Goal: Find specific page/section: Find specific page/section

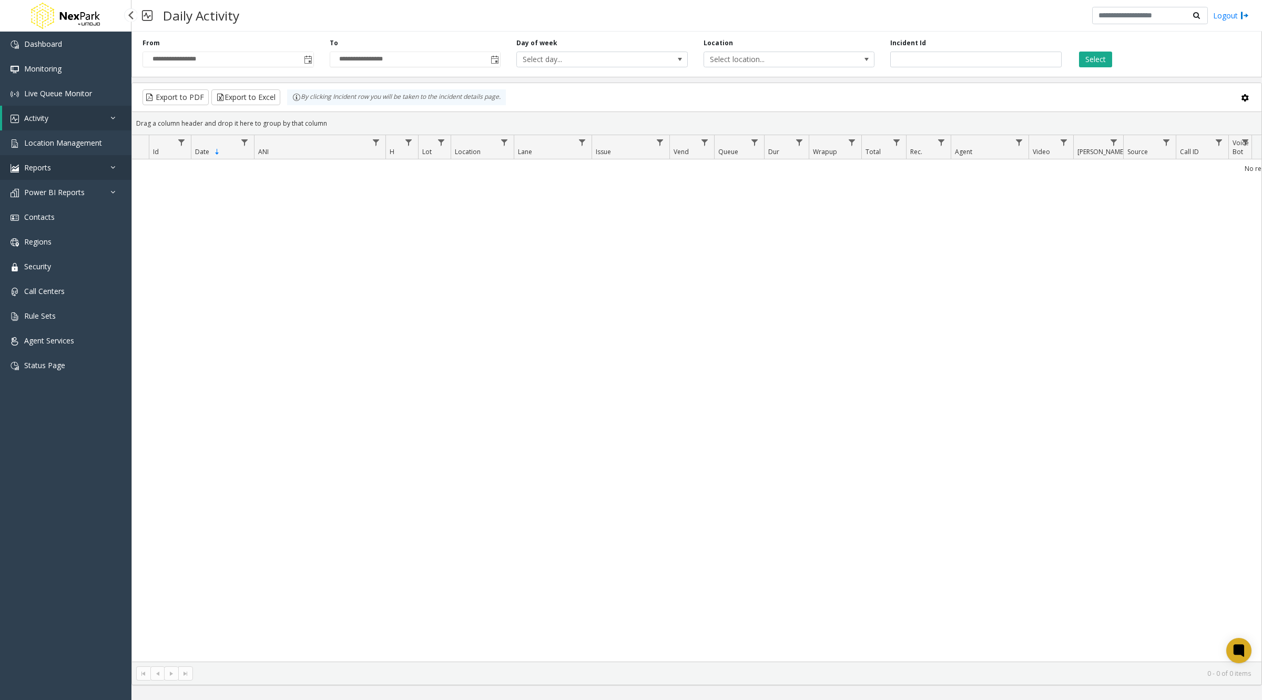
click at [113, 161] on link "Reports" at bounding box center [65, 167] width 131 height 25
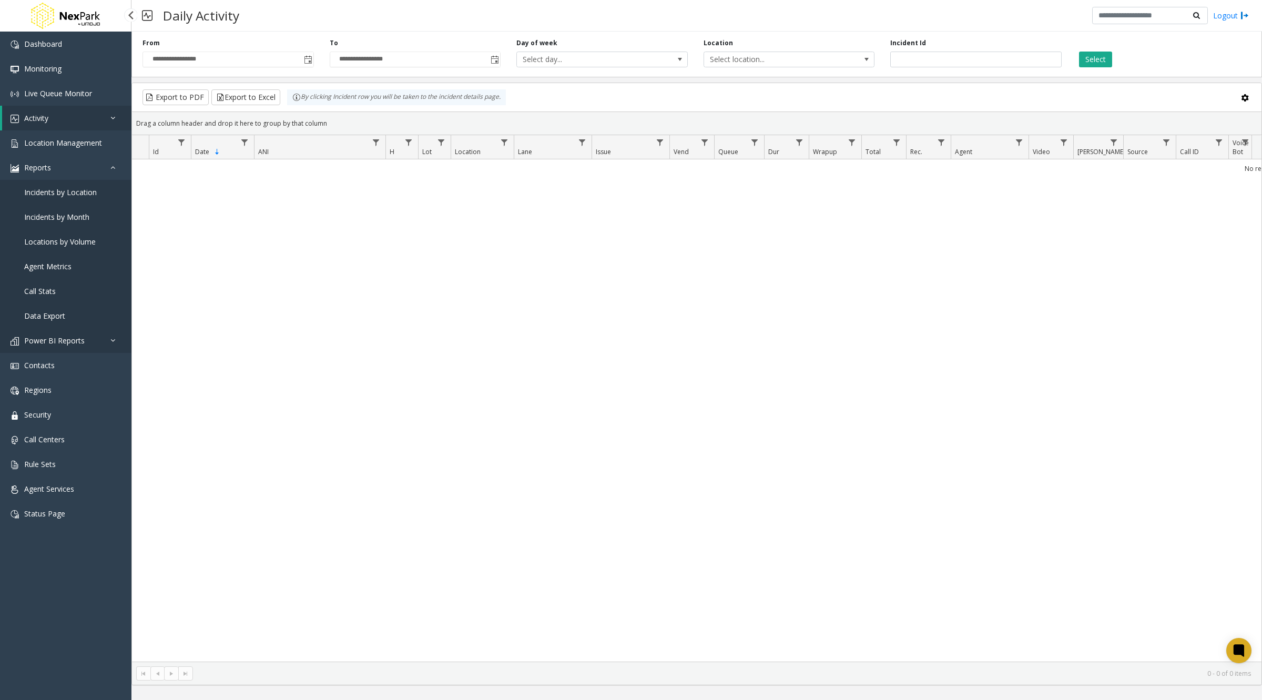
click at [46, 343] on span "Power BI Reports" at bounding box center [54, 341] width 60 height 10
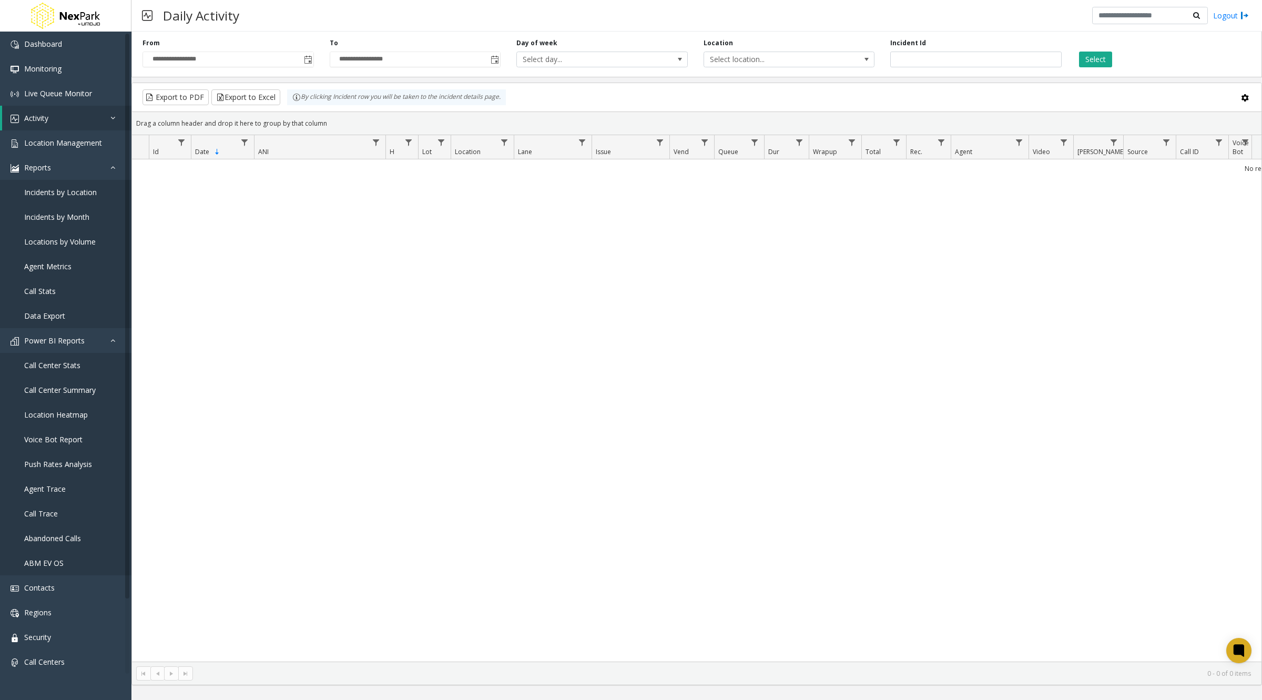
click at [176, 252] on div "No records available." at bounding box center [697, 410] width 1130 height 502
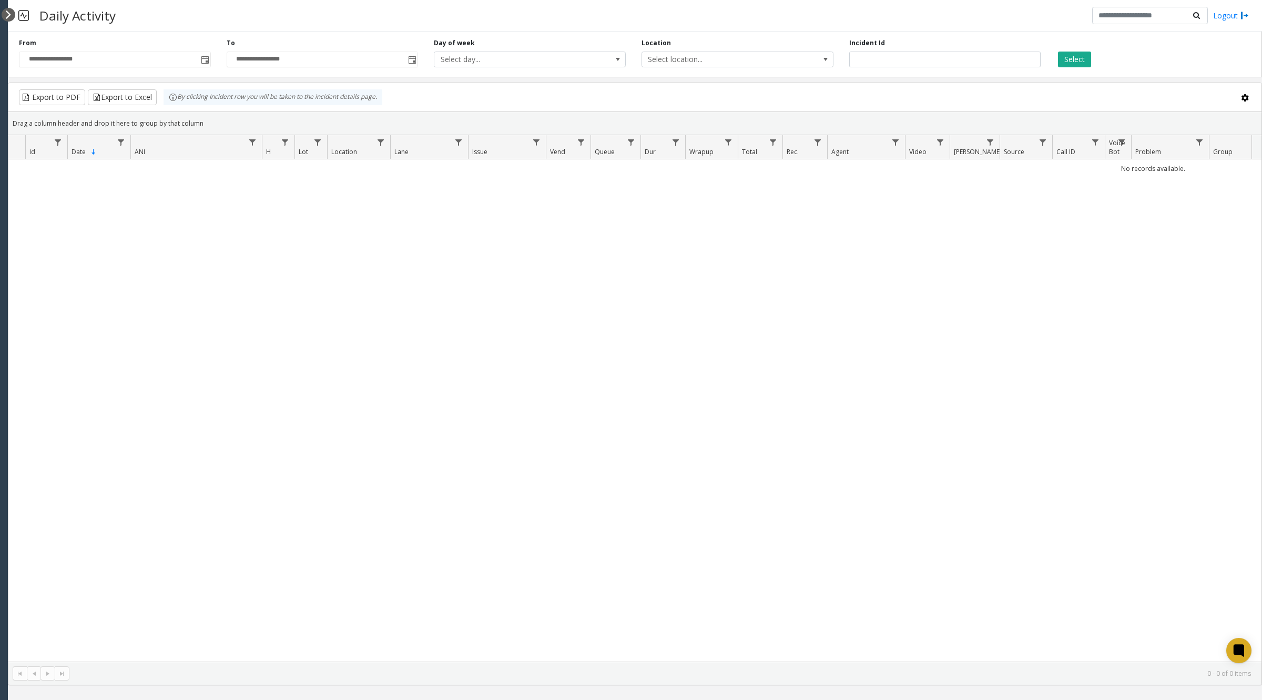
click at [9, 17] on div at bounding box center [9, 15] width 14 height 14
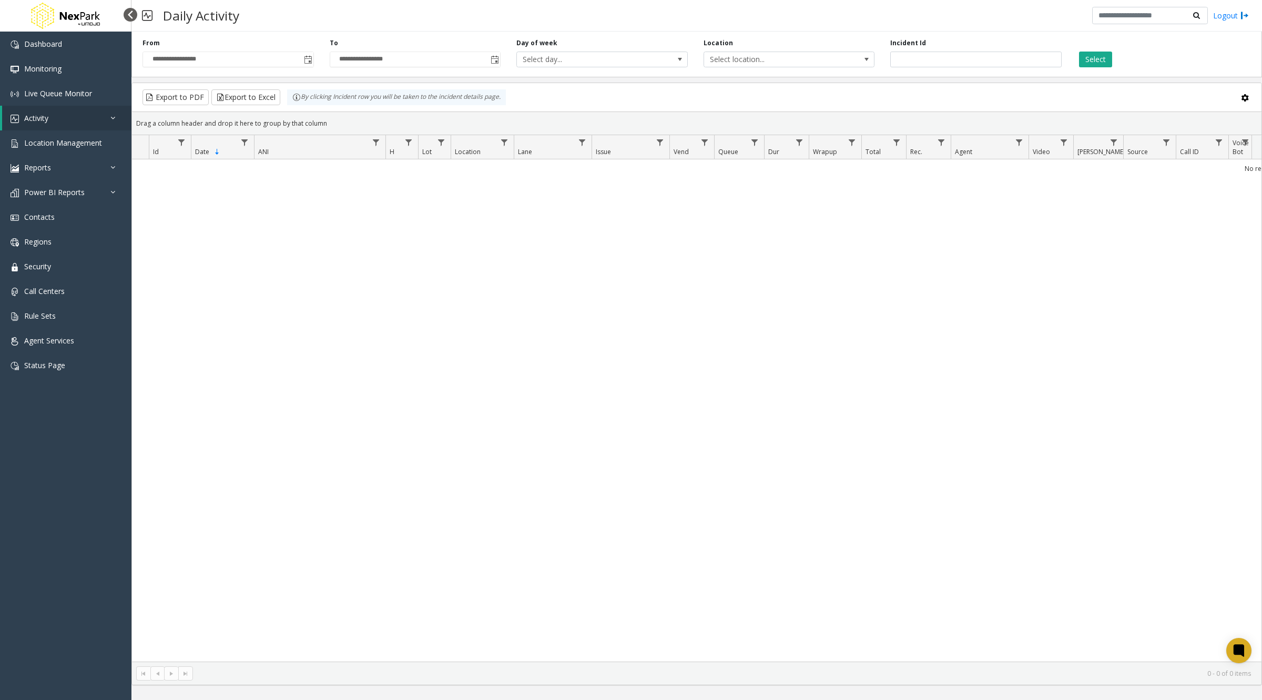
click at [130, 16] on div at bounding box center [131, 15] width 14 height 14
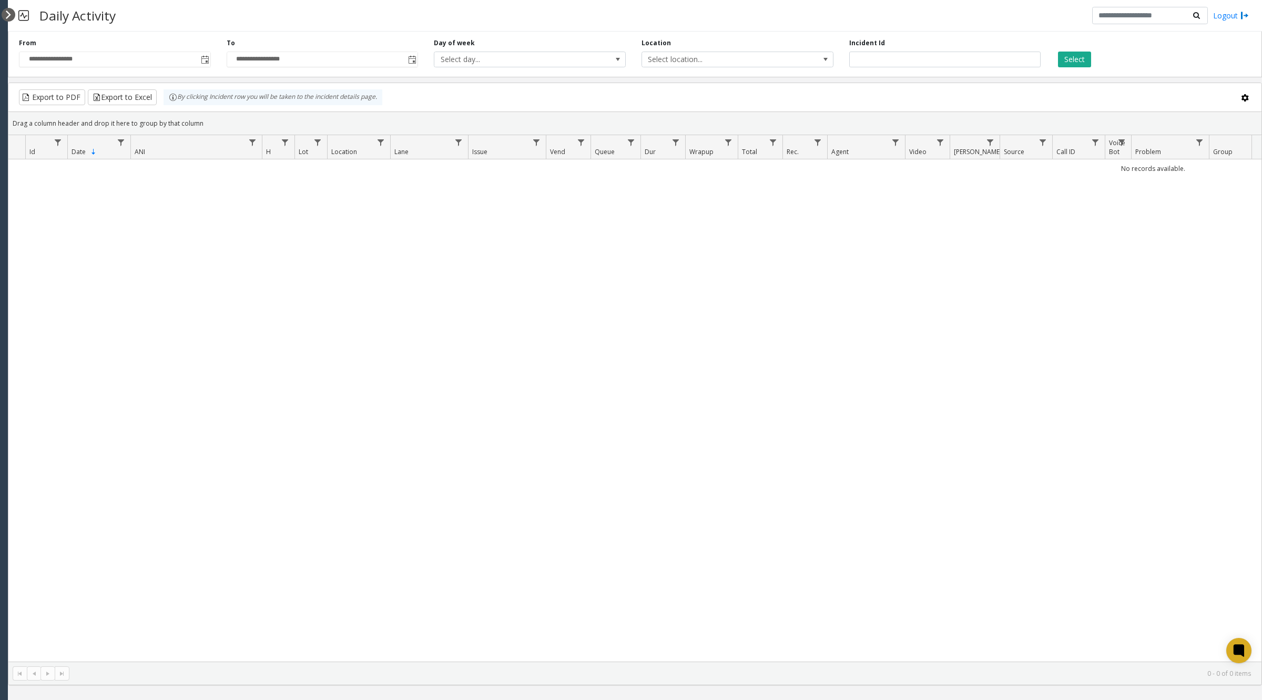
click at [6, 14] on div at bounding box center [9, 15] width 14 height 14
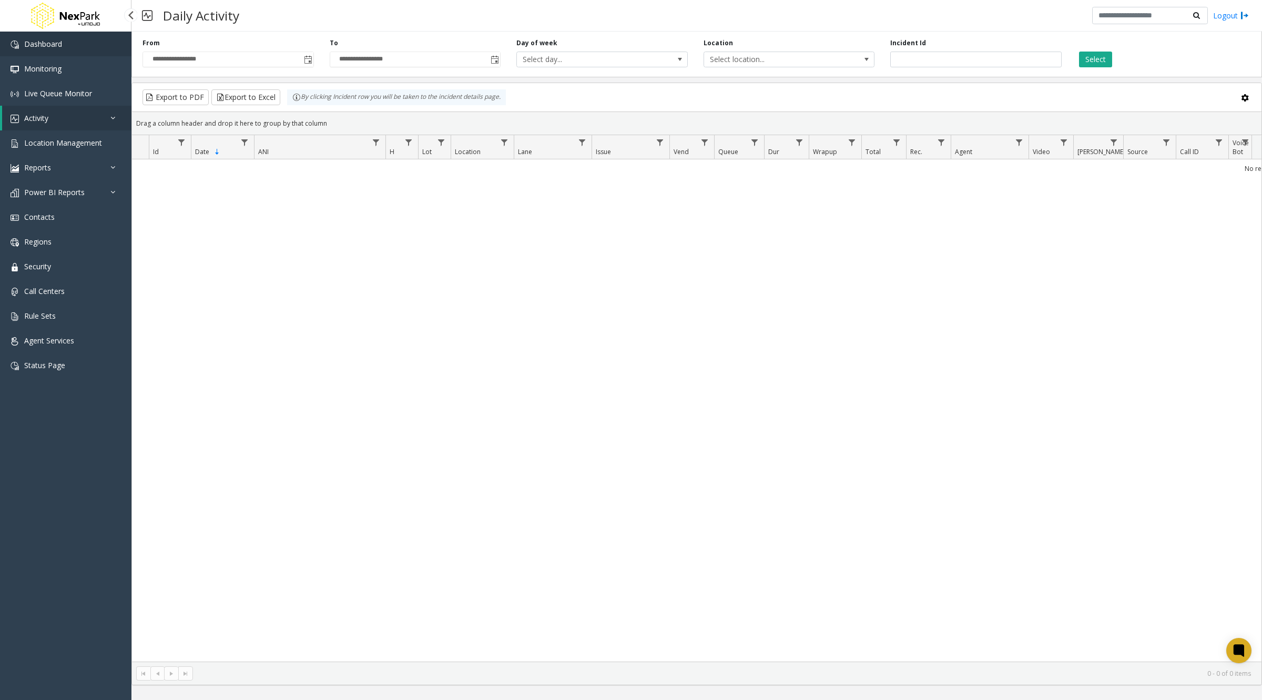
click at [71, 41] on link "Dashboard" at bounding box center [65, 44] width 131 height 25
click at [48, 145] on span "Location Management" at bounding box center [63, 143] width 78 height 10
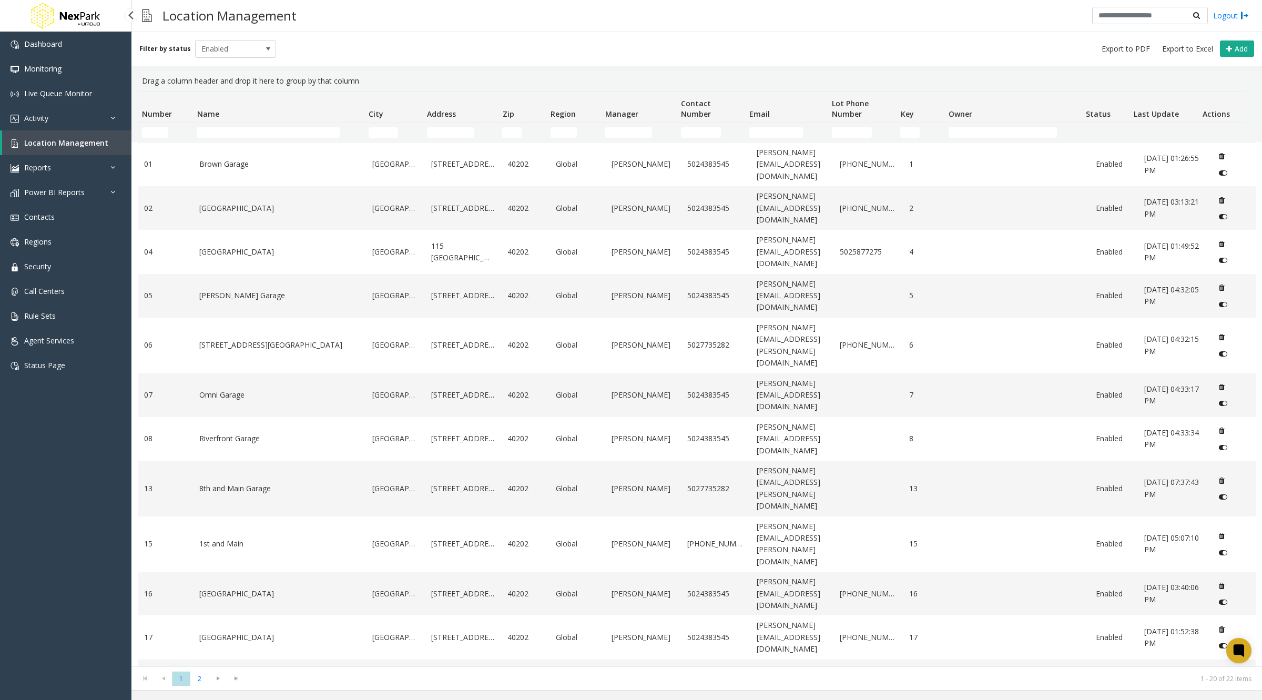
click at [56, 142] on span "Location Management" at bounding box center [66, 143] width 84 height 10
click at [58, 169] on link "Reports" at bounding box center [65, 167] width 131 height 25
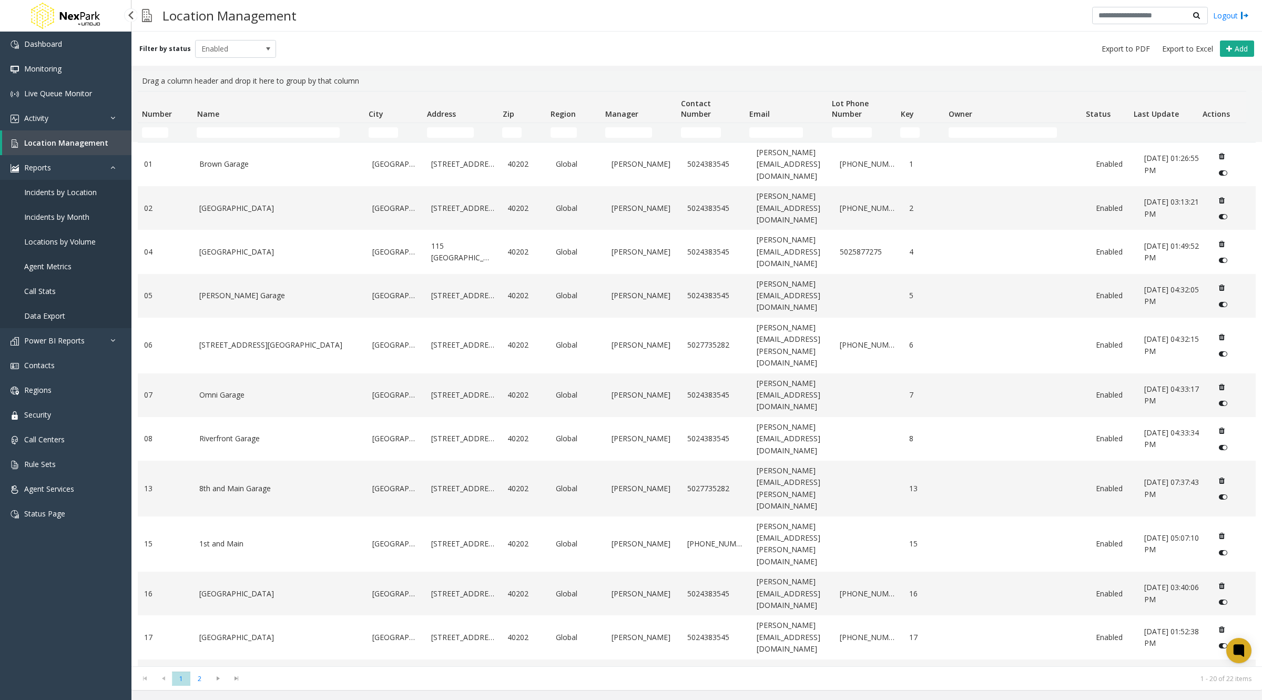
click at [59, 183] on link "Incidents by Location" at bounding box center [65, 192] width 131 height 25
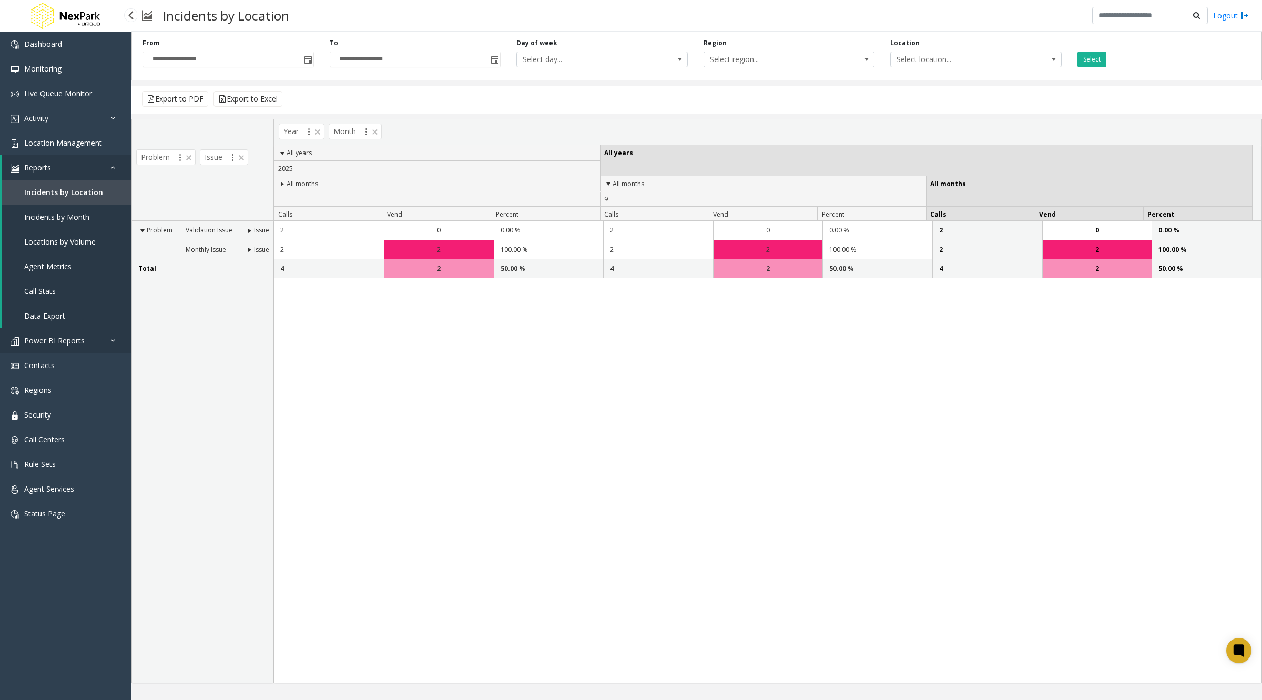
click at [70, 343] on span "Power BI Reports" at bounding box center [54, 341] width 60 height 10
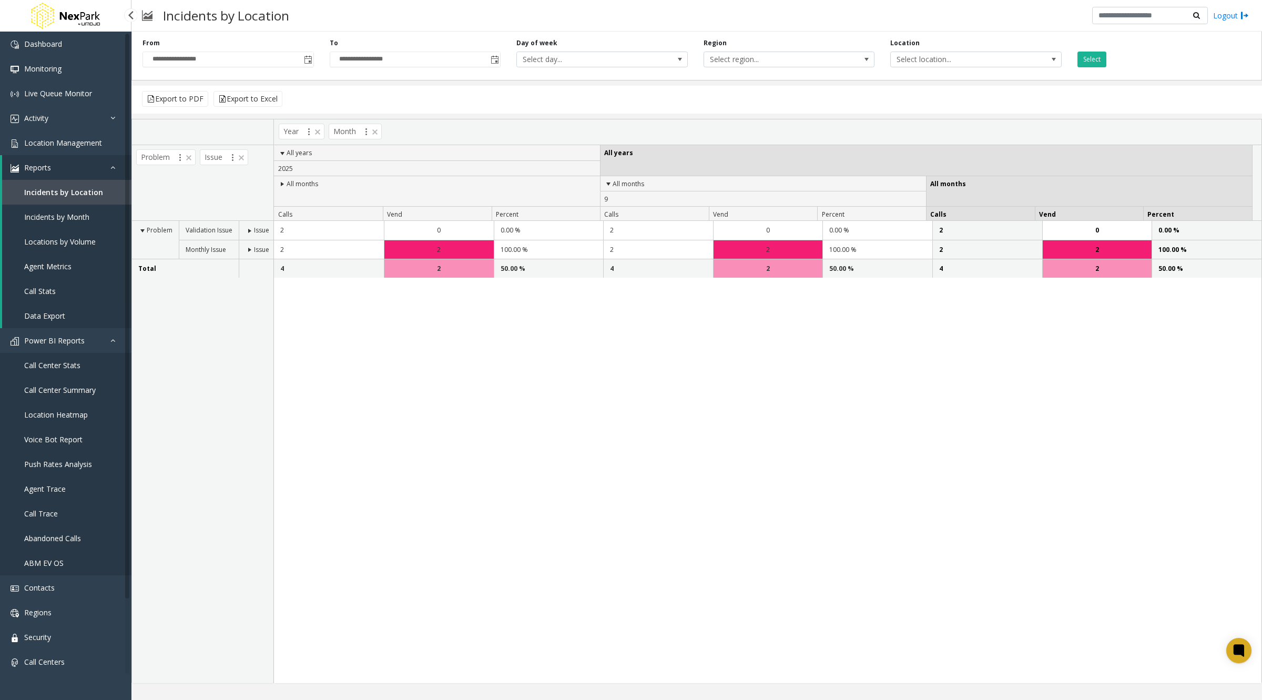
click at [55, 367] on span "Call Center Stats" at bounding box center [52, 365] width 56 height 10
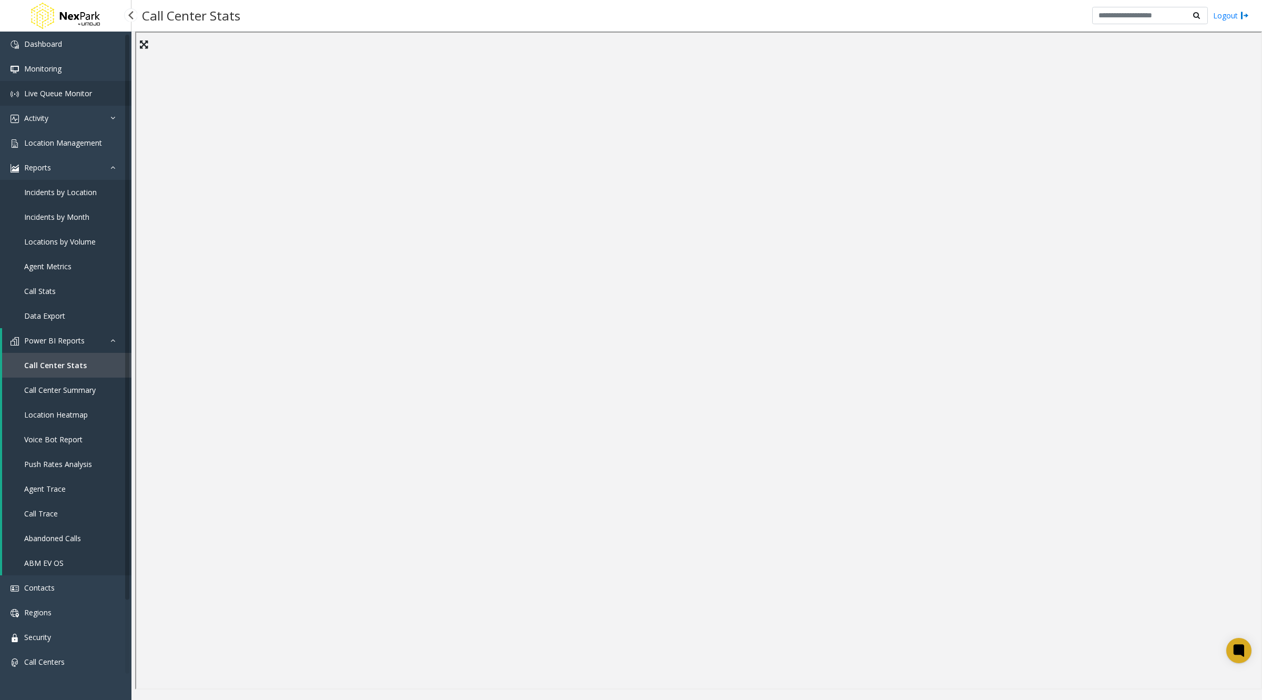
scroll to position [1, 0]
